Goal: Transaction & Acquisition: Book appointment/travel/reservation

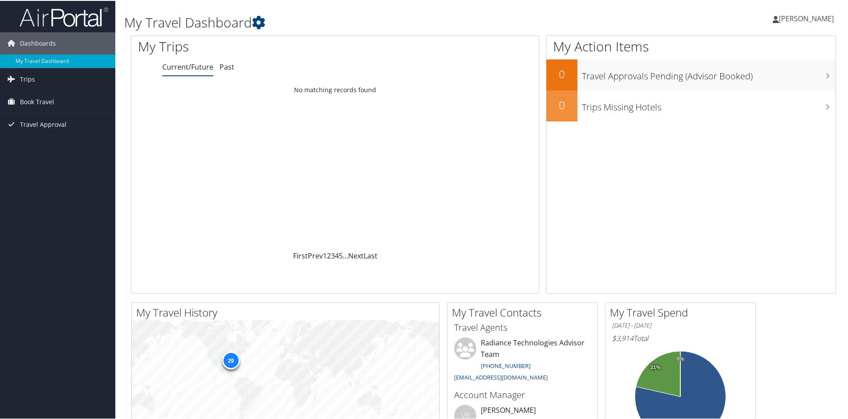
drag, startPoint x: 432, startPoint y: 212, endPoint x: 430, endPoint y: 183, distance: 28.9
drag, startPoint x: 365, startPoint y: 161, endPoint x: 373, endPoint y: 114, distance: 47.8
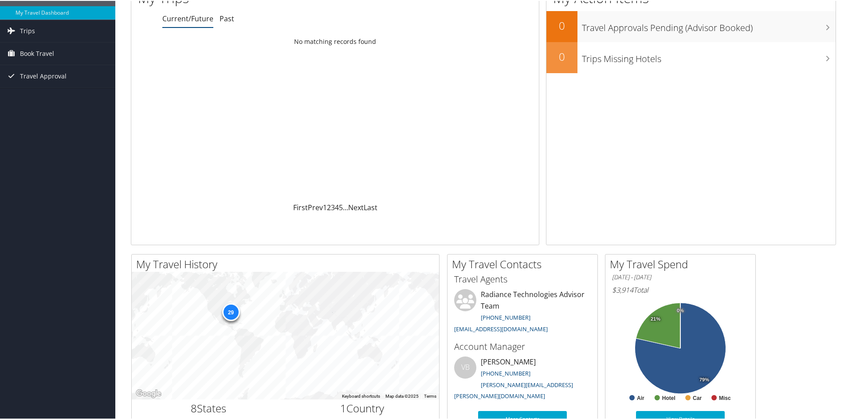
drag, startPoint x: 373, startPoint y: 114, endPoint x: 369, endPoint y: 98, distance: 16.4
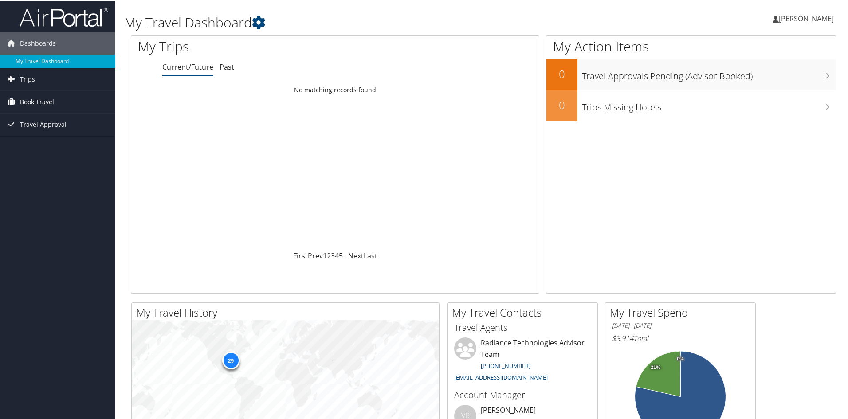
click at [48, 104] on span "Book Travel" at bounding box center [37, 101] width 34 height 22
click at [45, 145] on link "Book/Manage Online Trips" at bounding box center [57, 145] width 115 height 13
